Goal: Check status

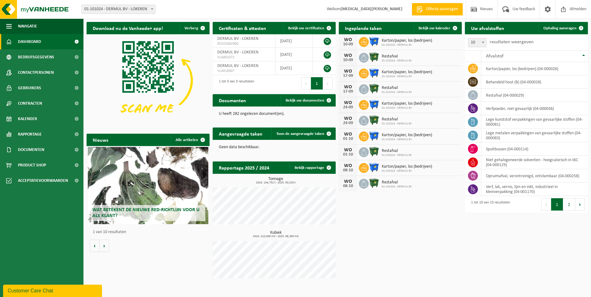
click at [37, 43] on span "Dashboard" at bounding box center [29, 41] width 23 height 15
click at [41, 102] on span "Contracten" at bounding box center [30, 103] width 24 height 15
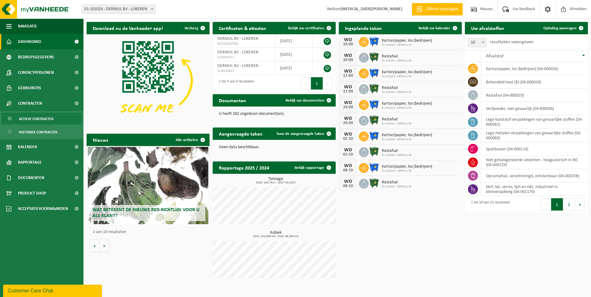
click at [42, 120] on span "Actieve contracten" at bounding box center [36, 119] width 35 height 12
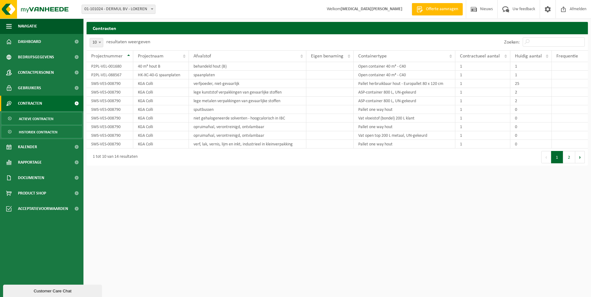
click at [44, 133] on span "Historiek contracten" at bounding box center [38, 132] width 39 height 12
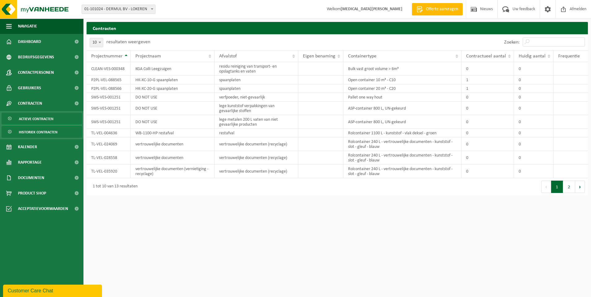
click at [39, 119] on span "Actieve contracten" at bounding box center [36, 119] width 35 height 12
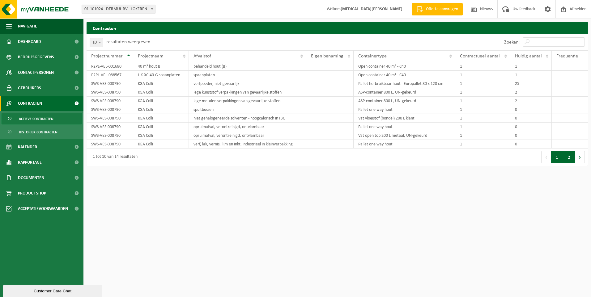
click at [573, 158] on button "2" at bounding box center [569, 157] width 12 height 12
